Goal: Transaction & Acquisition: Obtain resource

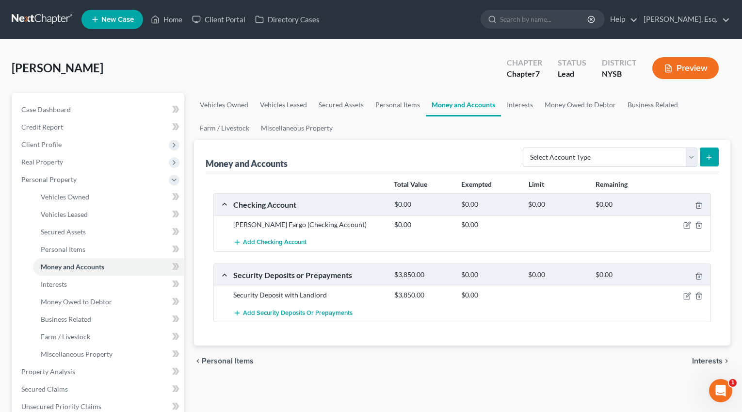
click at [63, 17] on link at bounding box center [43, 19] width 62 height 17
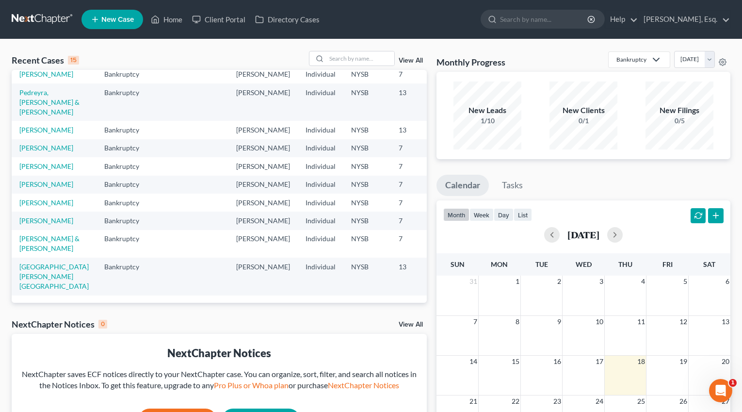
scroll to position [149, 0]
click at [50, 152] on link "[PERSON_NAME]" at bounding box center [46, 148] width 54 height 8
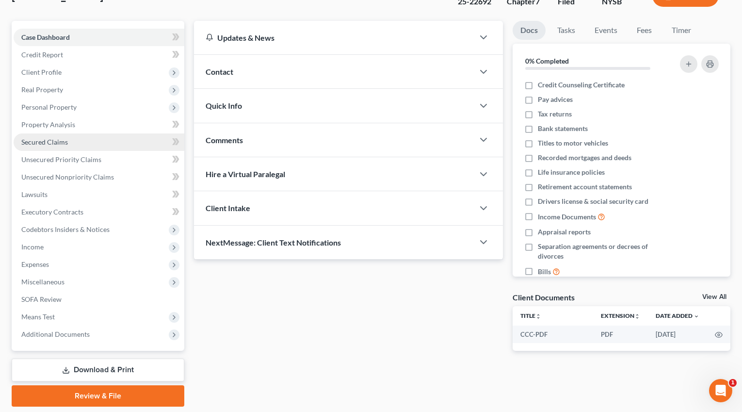
scroll to position [103, 0]
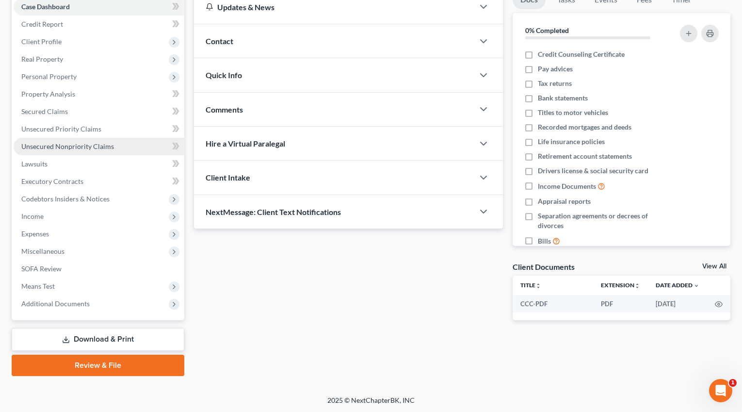
click at [90, 141] on link "Unsecured Nonpriority Claims" at bounding box center [99, 146] width 171 height 17
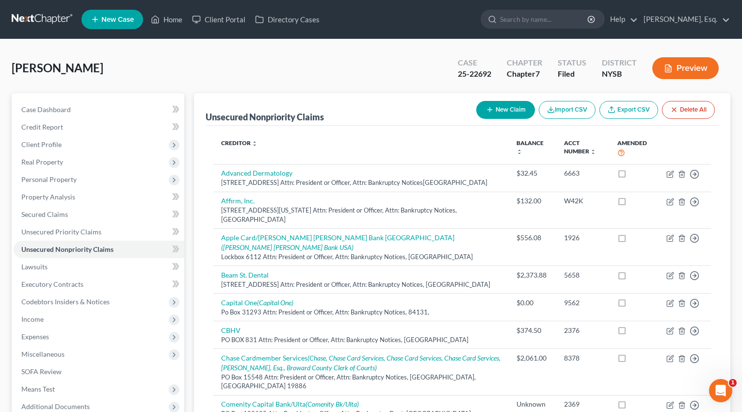
click at [619, 113] on link "Export CSV" at bounding box center [628, 110] width 59 height 18
click at [678, 71] on button "Preview" at bounding box center [685, 68] width 66 height 22
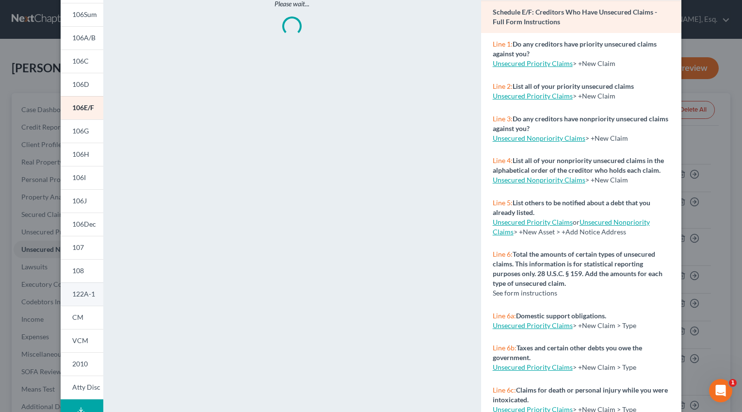
scroll to position [126, 0]
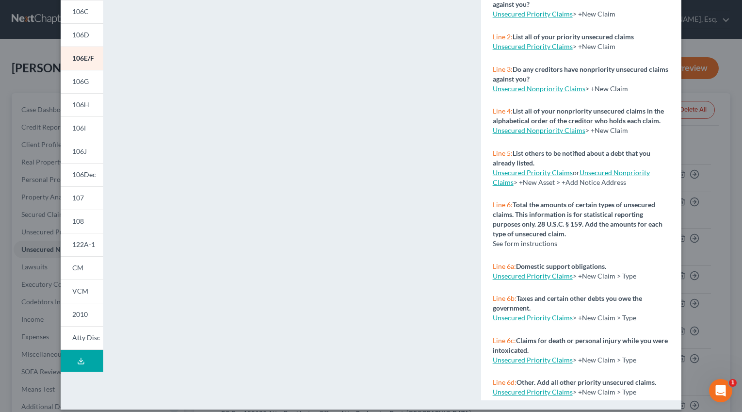
click at [20, 252] on div "Petition Preview Schedule E/F: Creditors Who Have Unsecured Claims × 101 106Sum…" at bounding box center [371, 206] width 742 height 412
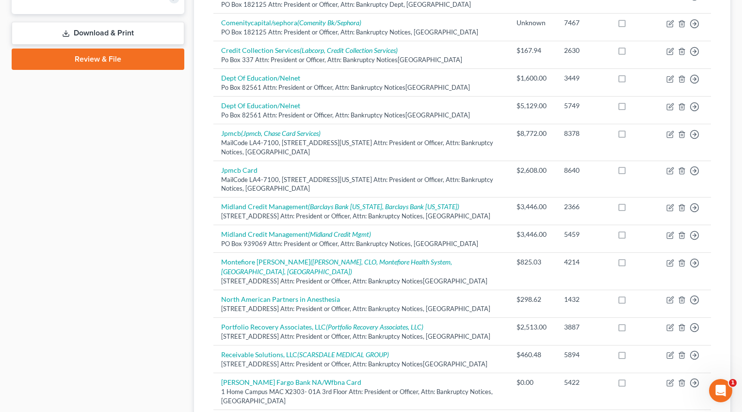
scroll to position [339, 0]
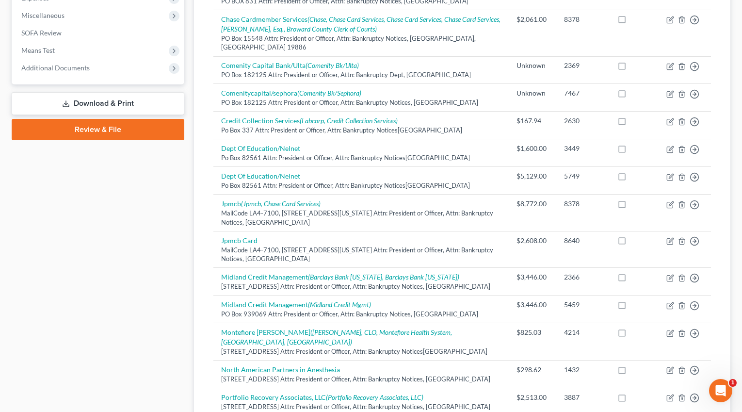
click at [126, 97] on link "Download & Print" at bounding box center [98, 103] width 173 height 23
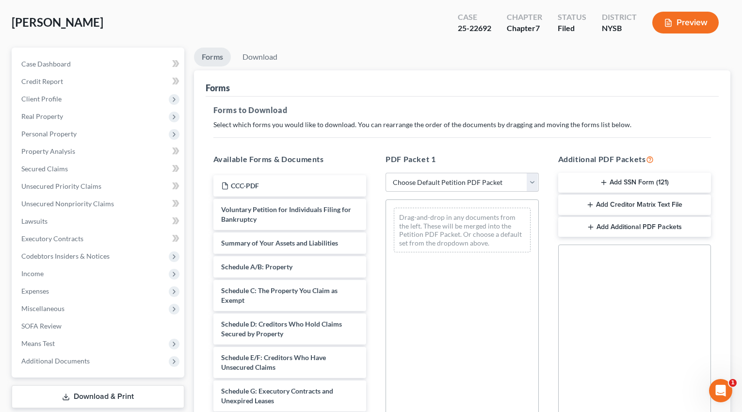
scroll to position [187, 0]
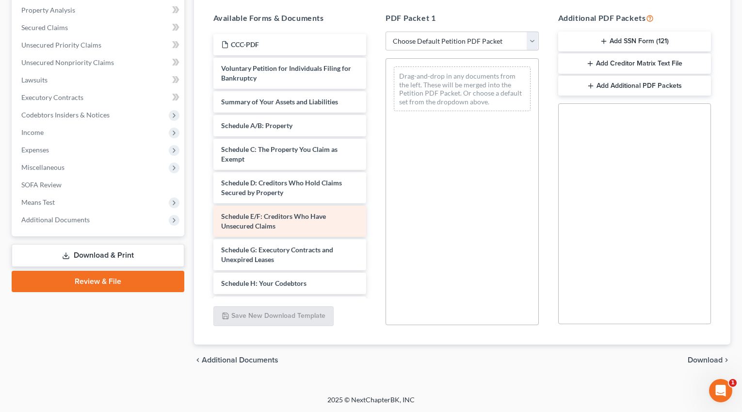
click at [266, 223] on span "Schedule E/F: Creditors Who Have Unsecured Claims" at bounding box center [273, 221] width 105 height 18
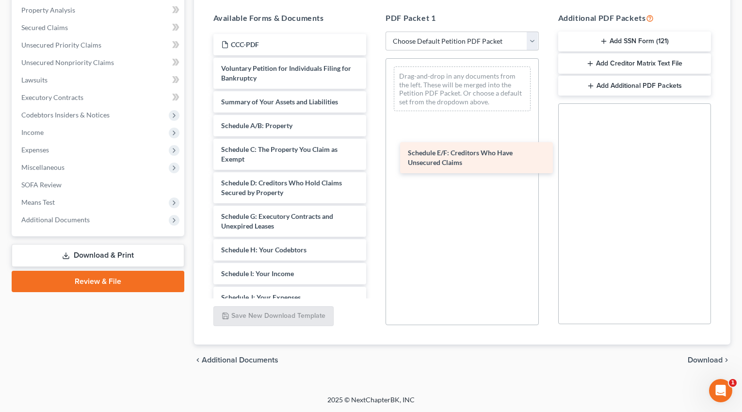
drag, startPoint x: 308, startPoint y: 226, endPoint x: 495, endPoint y: 164, distance: 197.1
click at [374, 164] on div "Schedule E/F: Creditors Who Have Unsecured Claims CCC-PDF Voluntary Petition fo…" at bounding box center [290, 290] width 169 height 513
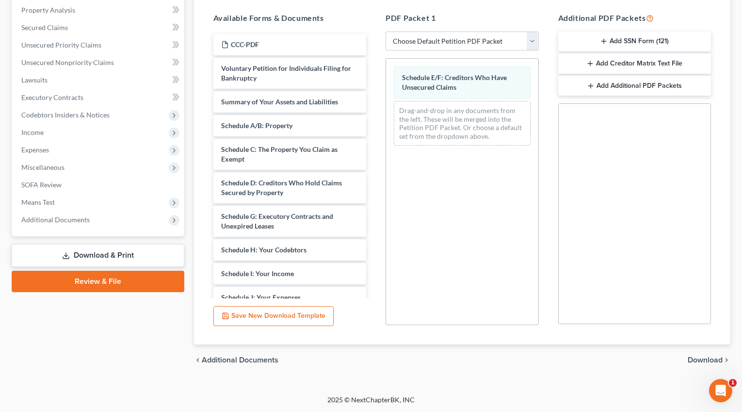
click at [703, 360] on span "Download" at bounding box center [705, 360] width 35 height 8
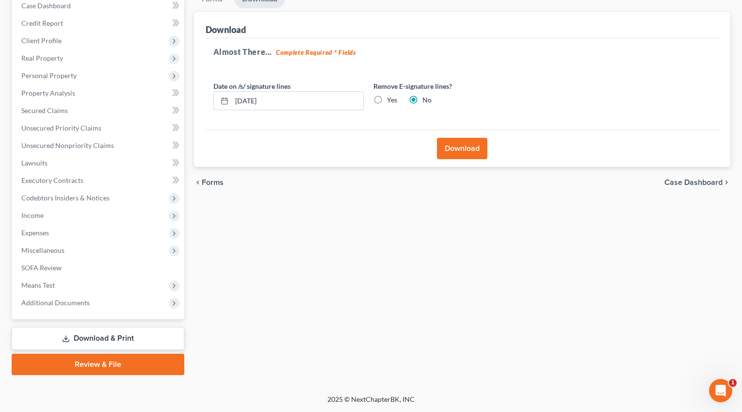
scroll to position [103, 0]
click at [483, 153] on button "Download" at bounding box center [462, 149] width 50 height 21
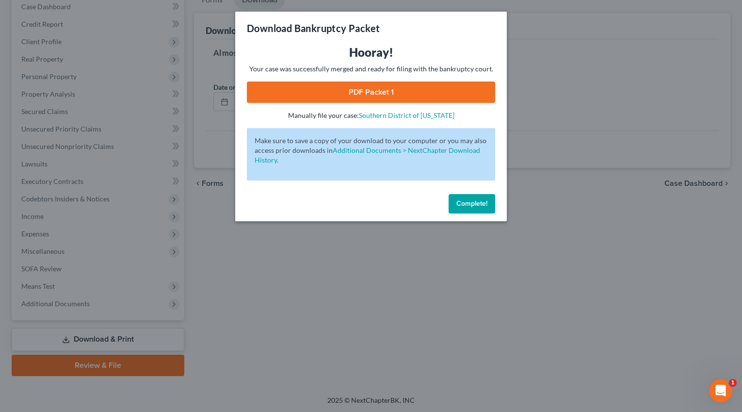
click at [460, 82] on link "PDF Packet 1" at bounding box center [371, 91] width 248 height 21
